Goal: Task Accomplishment & Management: Use online tool/utility

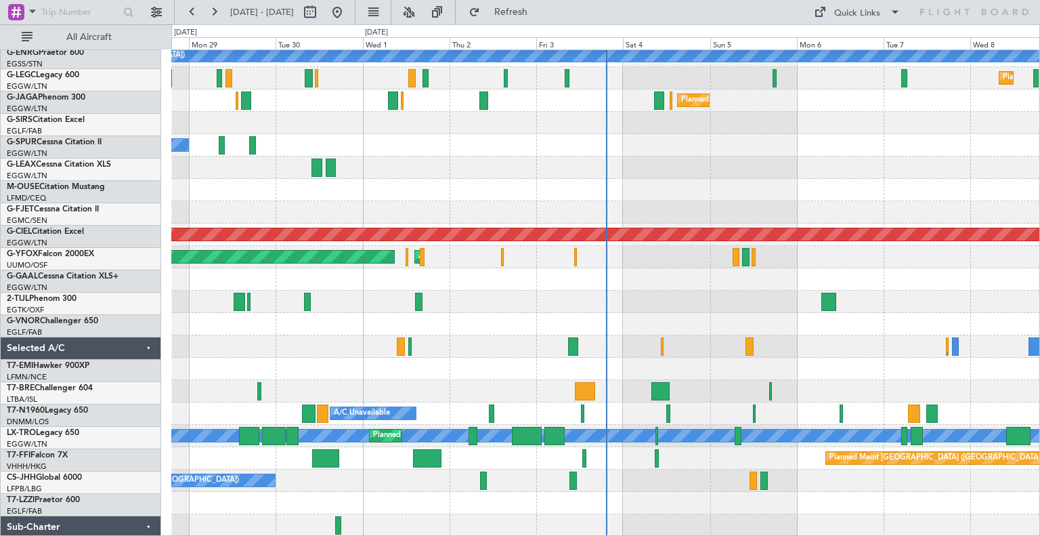
scroll to position [184, 0]
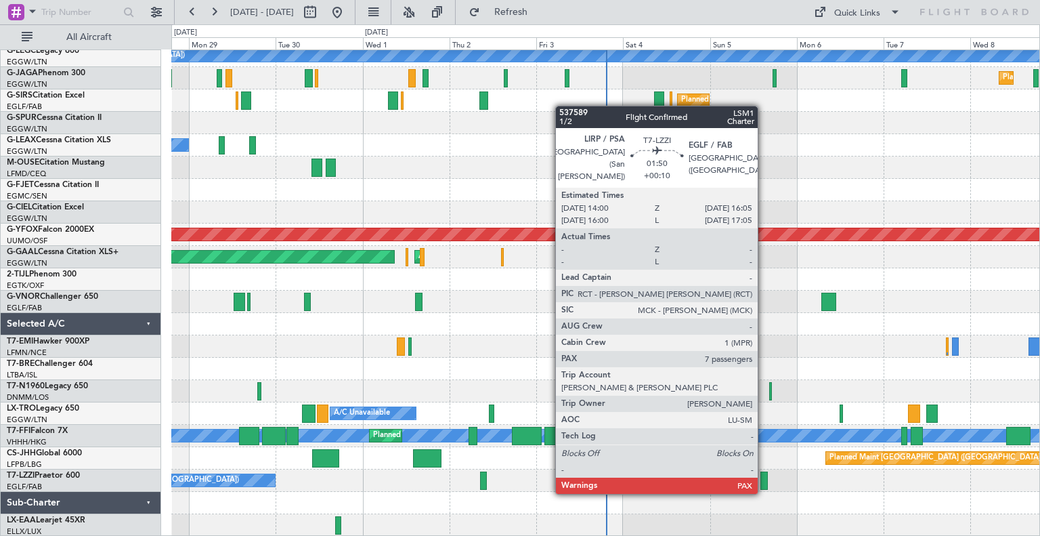
click at [764, 479] on div at bounding box center [765, 480] width 8 height 18
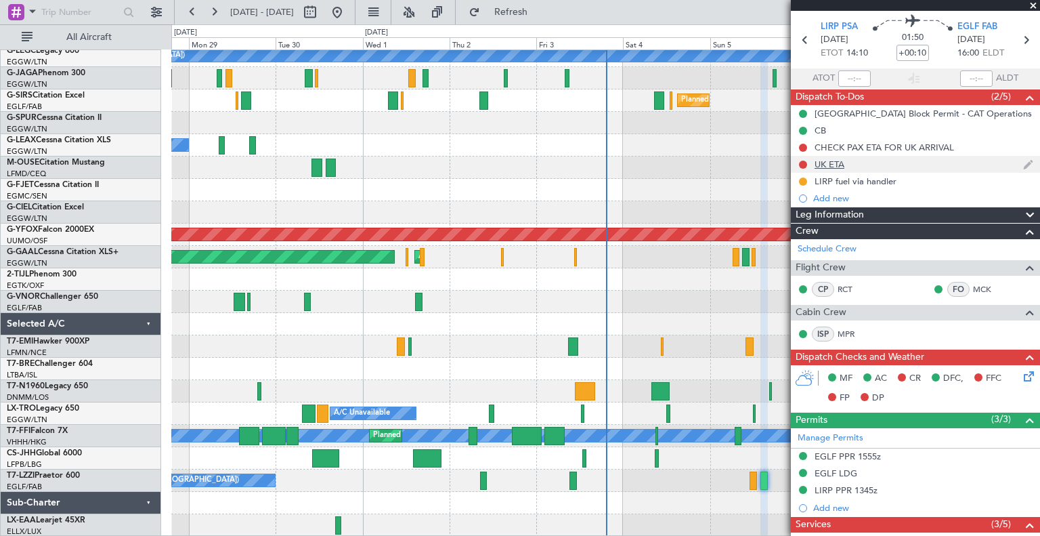
scroll to position [0, 0]
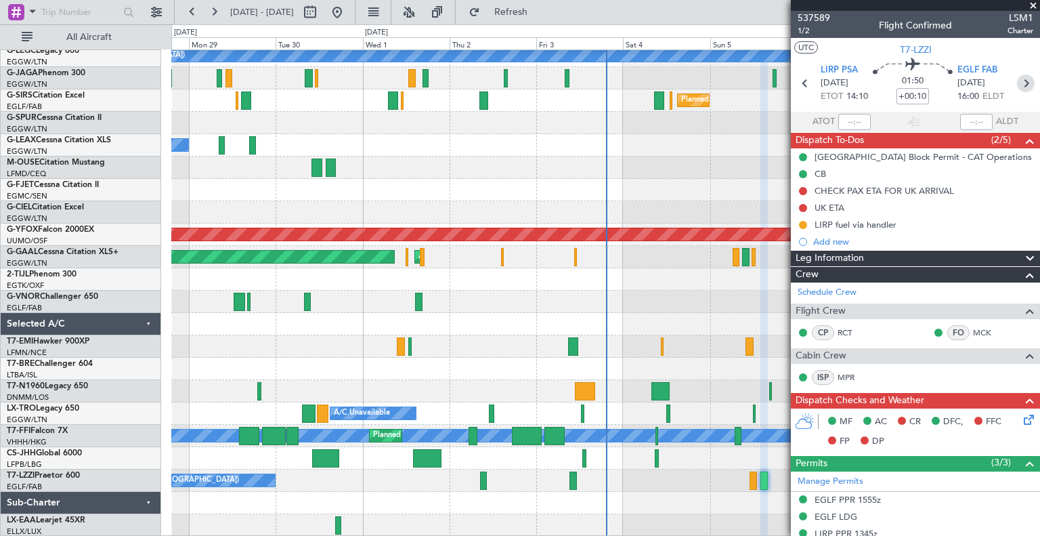
click at [1021, 75] on icon at bounding box center [1026, 83] width 18 height 18
type input "7"
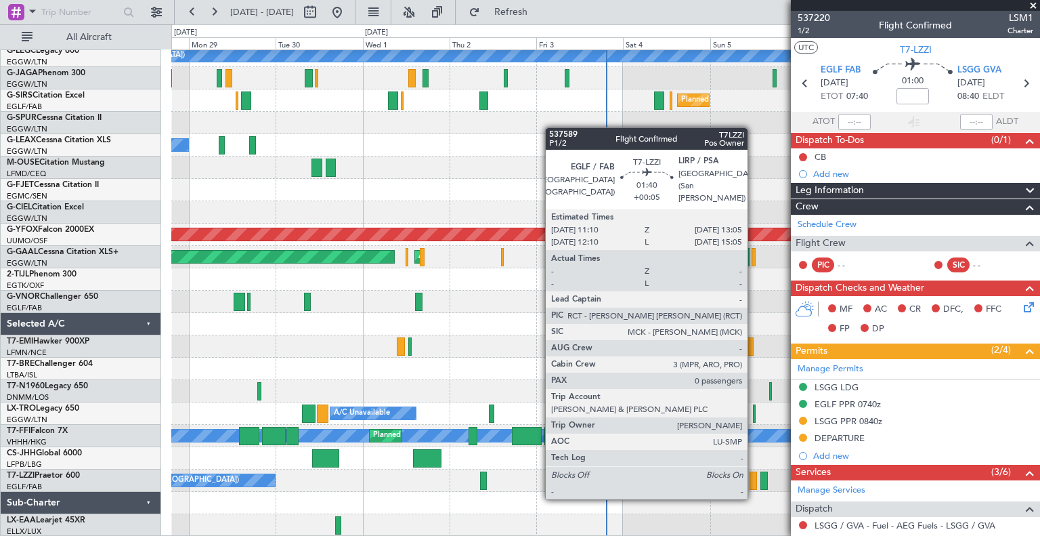
click at [754, 484] on div at bounding box center [753, 480] width 7 height 18
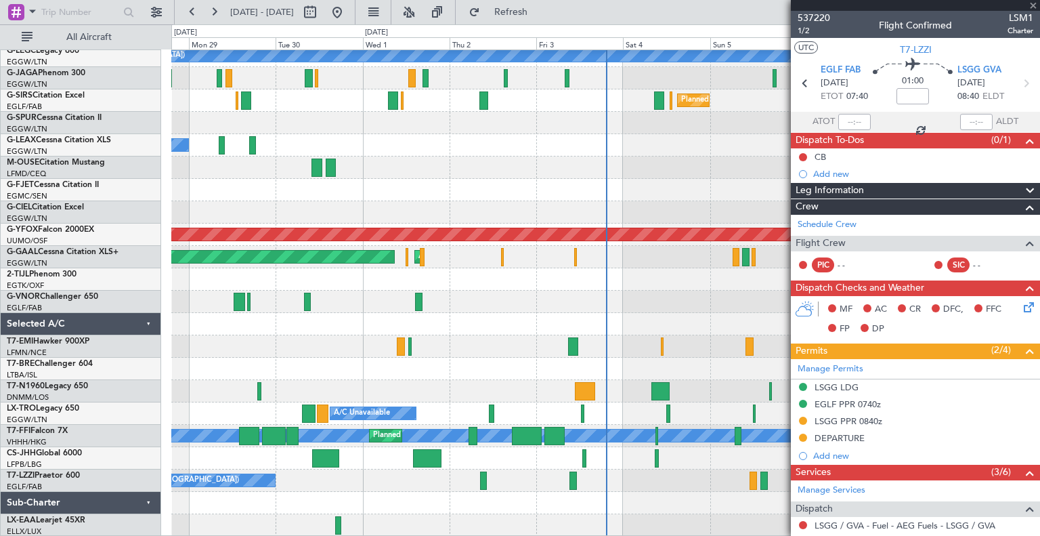
type input "+00:05"
type input "0"
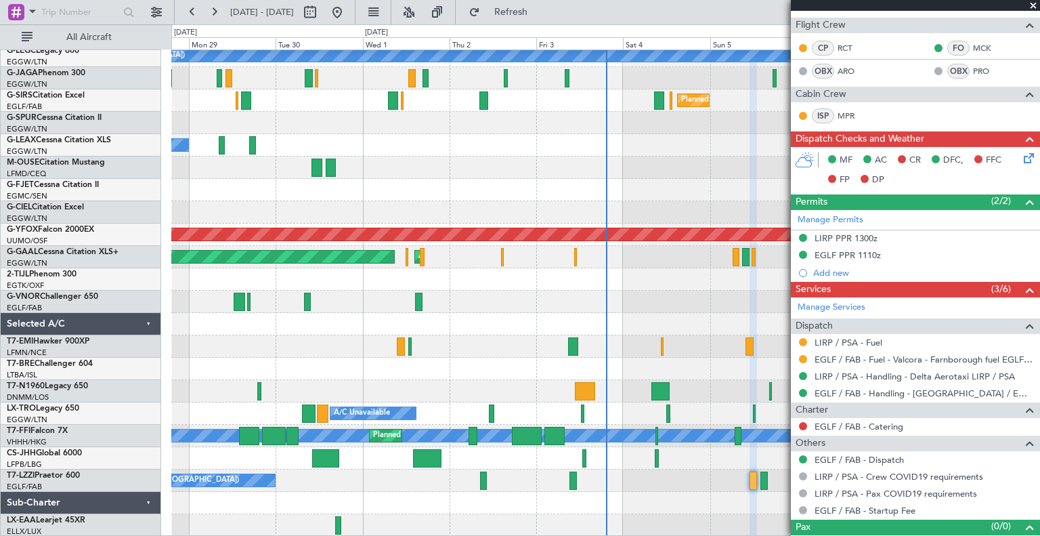
scroll to position [324, 0]
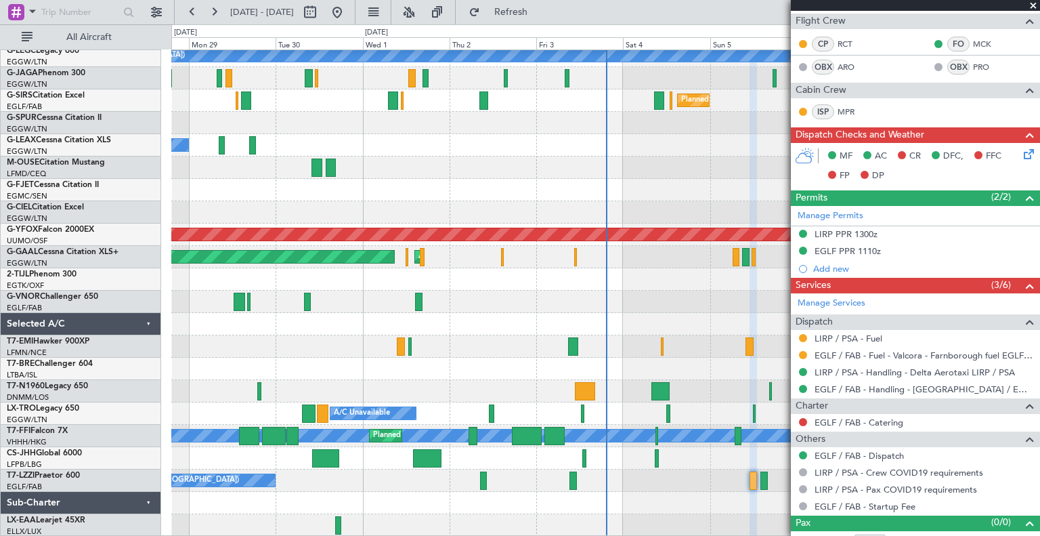
click at [1033, 5] on span at bounding box center [1034, 6] width 14 height 12
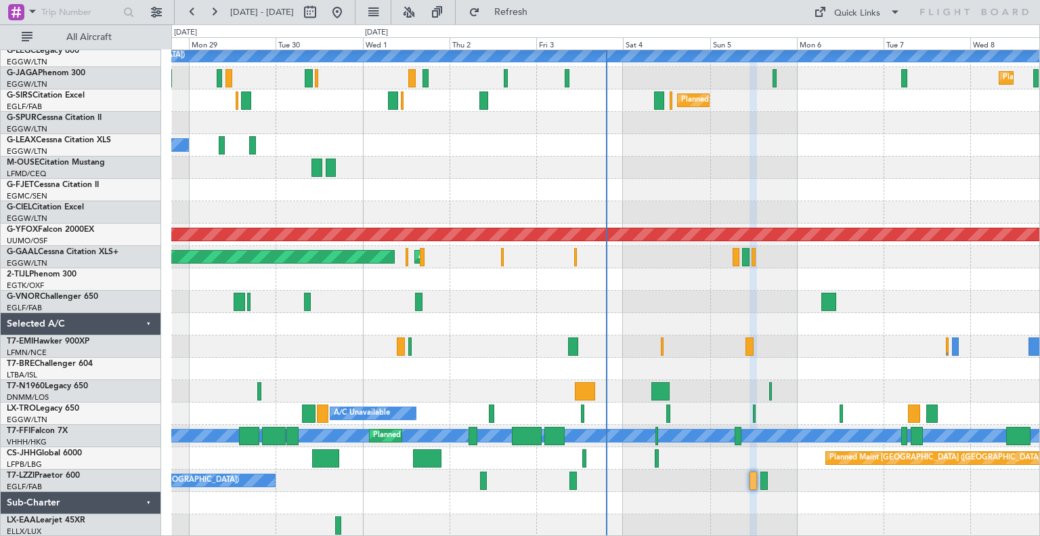
scroll to position [0, 0]
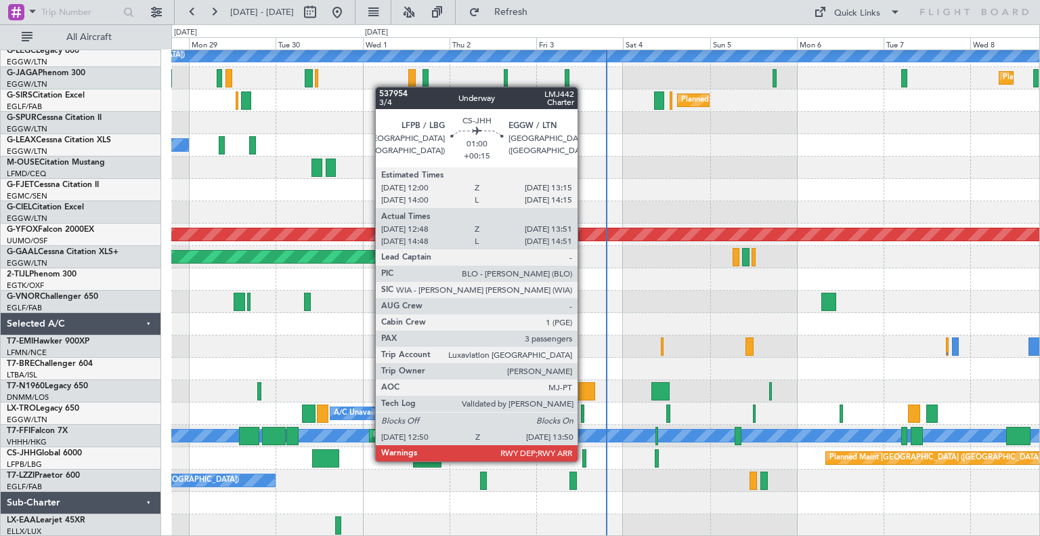
click at [584, 460] on div at bounding box center [584, 458] width 4 height 18
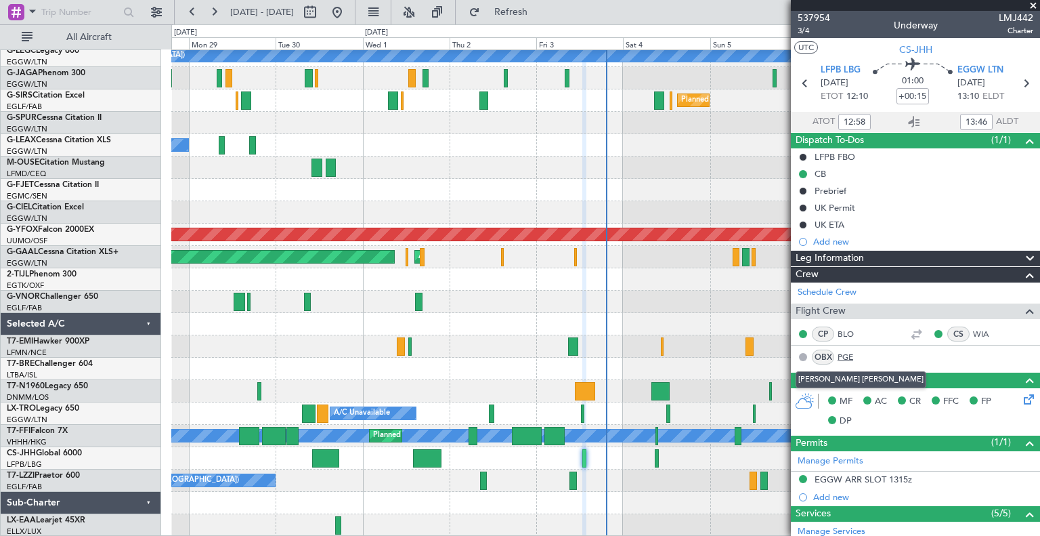
click at [842, 355] on link "PGE" at bounding box center [853, 357] width 30 height 12
